Goal: Check status: Check status

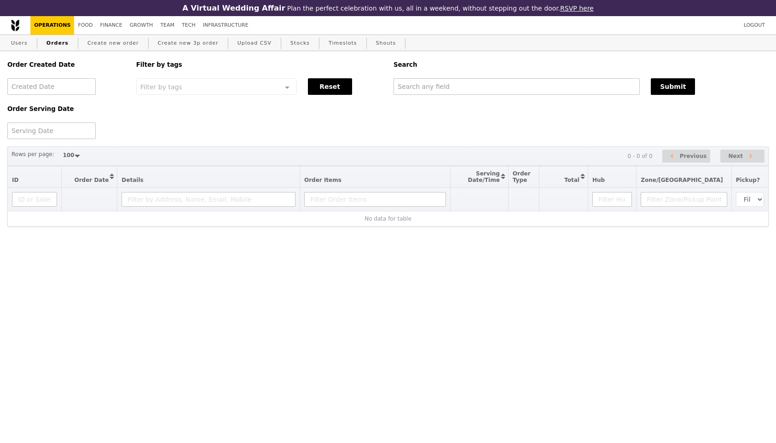
select select "100"
click at [445, 90] on input "text" at bounding box center [517, 86] width 246 height 17
paste input "[PERSON_NAME][DOMAIN_NAME][EMAIL_ADDRESS][DOMAIN_NAME]"
type input "[PERSON_NAME][DOMAIN_NAME][EMAIL_ADDRESS][DOMAIN_NAME]"
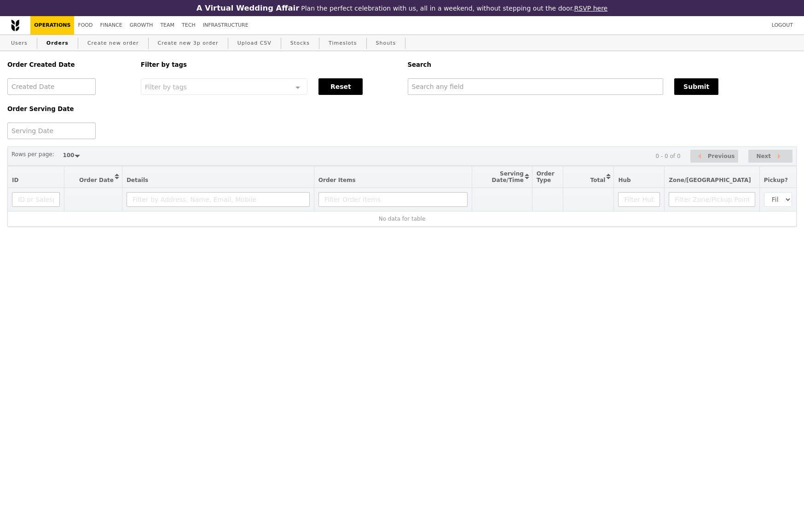
select select "100"
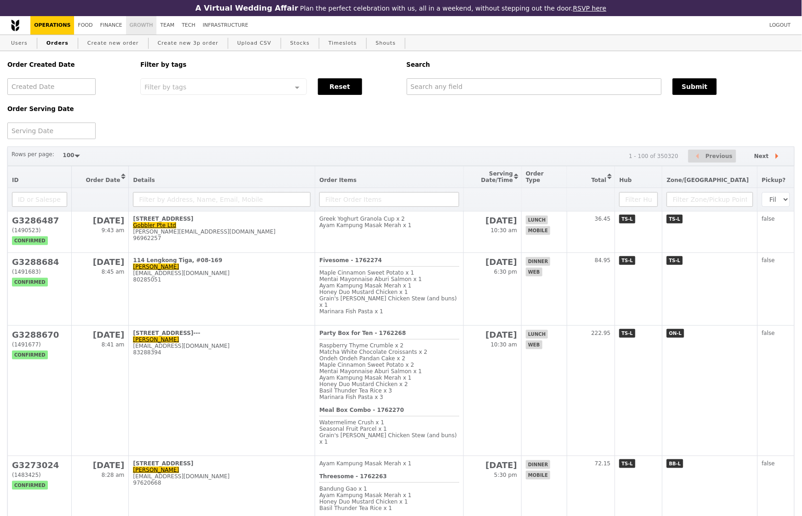
click at [138, 24] on link "Growth" at bounding box center [141, 25] width 31 height 18
